Goal: Task Accomplishment & Management: Use online tool/utility

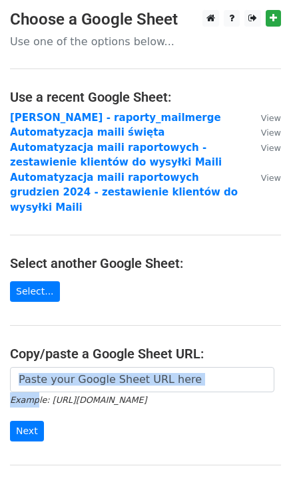
drag, startPoint x: 31, startPoint y: 376, endPoint x: 26, endPoint y: 364, distance: 13.5
click at [26, 367] on form "Example: [URL][DOMAIN_NAME] Next" at bounding box center [145, 404] width 271 height 74
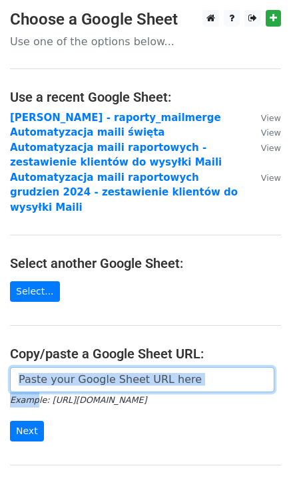
click at [26, 367] on input "url" at bounding box center [142, 379] width 264 height 25
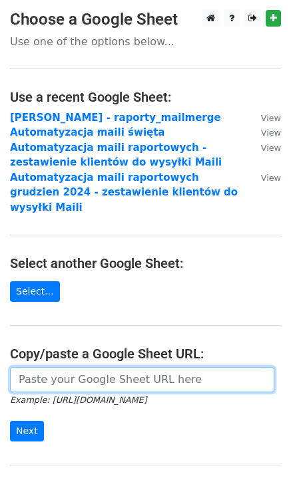
paste input "[URL][DOMAIN_NAME]"
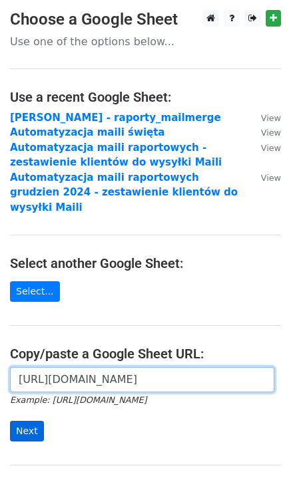
type input "[URL][DOMAIN_NAME]"
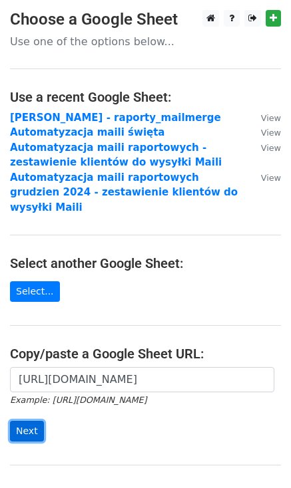
scroll to position [0, 0]
click at [22, 421] on input "Next" at bounding box center [27, 431] width 34 height 21
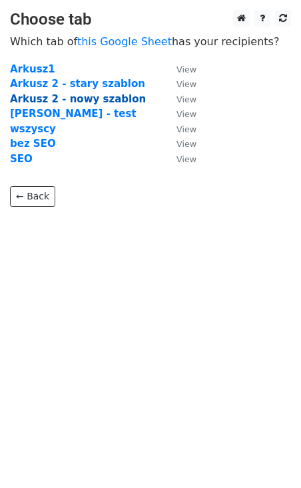
click at [101, 98] on strong "Arkusz 2 - nowy szablon" at bounding box center [78, 99] width 136 height 12
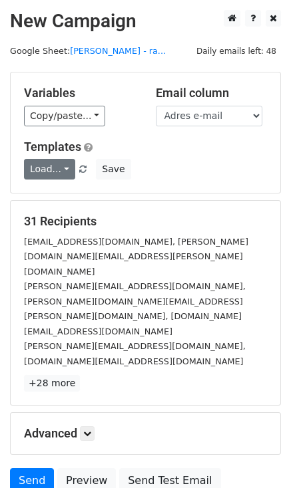
click at [61, 166] on link "Load..." at bounding box center [49, 169] width 51 height 21
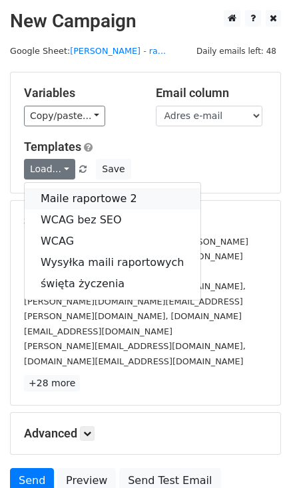
click at [61, 201] on link "Maile raportowe 2" at bounding box center [113, 198] width 176 height 21
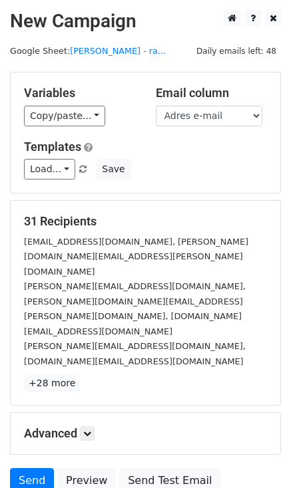
scroll to position [57, 0]
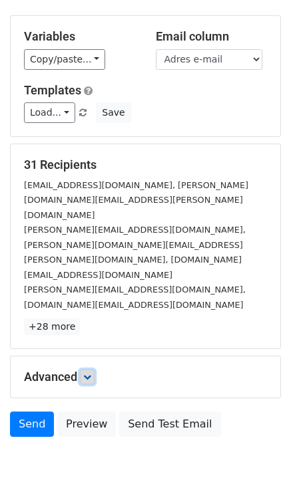
click at [84, 370] on link at bounding box center [87, 377] width 15 height 15
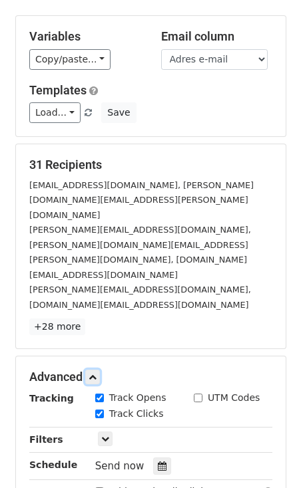
scroll to position [186, 0]
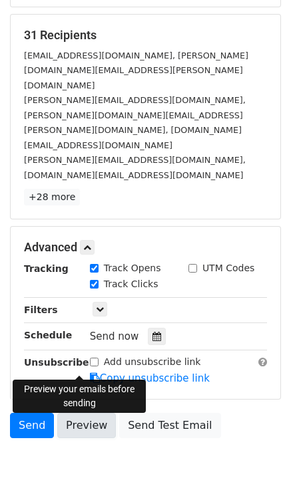
click at [85, 413] on link "Preview" at bounding box center [86, 425] width 59 height 25
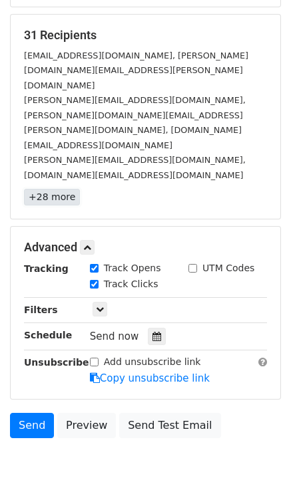
click at [54, 189] on link "+28 more" at bounding box center [52, 197] width 56 height 17
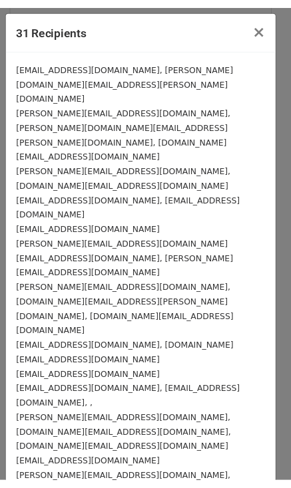
scroll to position [215, 0]
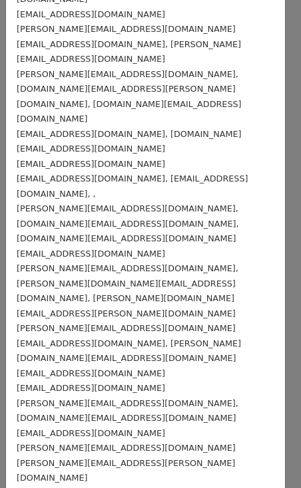
click at [278, 72] on div "31 Recipients × marketing@apartamenty-bryza.pl, aleksander.szczepanski@apartame…" at bounding box center [150, 244] width 301 height 488
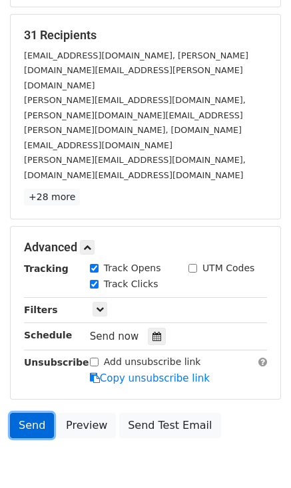
click at [32, 413] on link "Send" at bounding box center [32, 425] width 44 height 25
